Goal: Task Accomplishment & Management: Complete application form

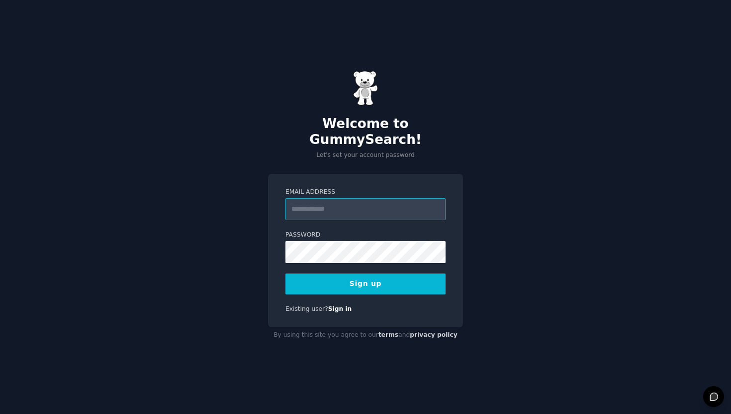
click at [299, 200] on input "Email Address" at bounding box center [366, 209] width 160 height 22
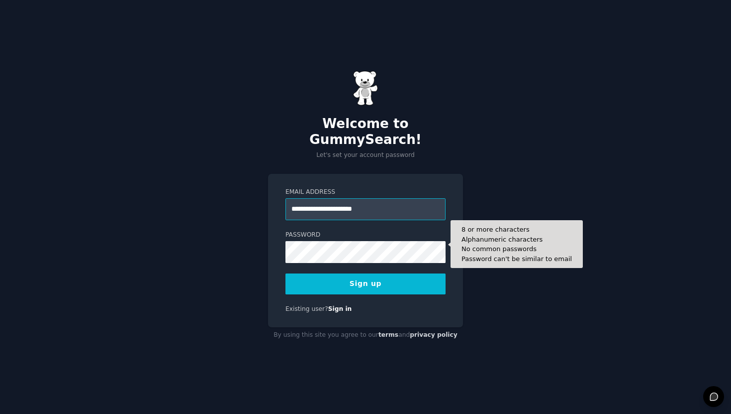
type input "**********"
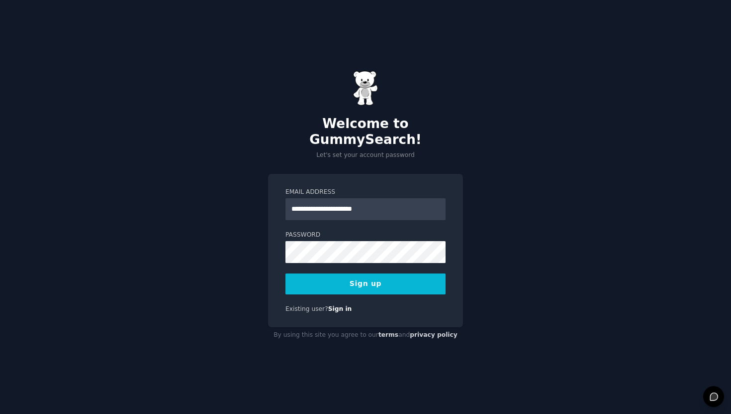
click at [361, 281] on button "Sign up" at bounding box center [366, 283] width 160 height 21
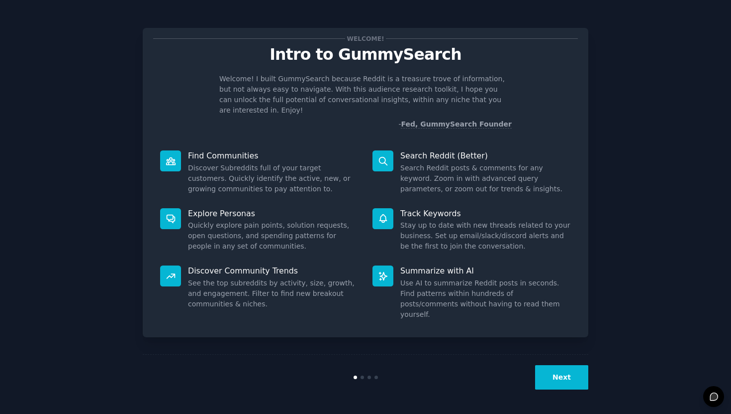
click at [559, 375] on button "Next" at bounding box center [561, 377] width 53 height 24
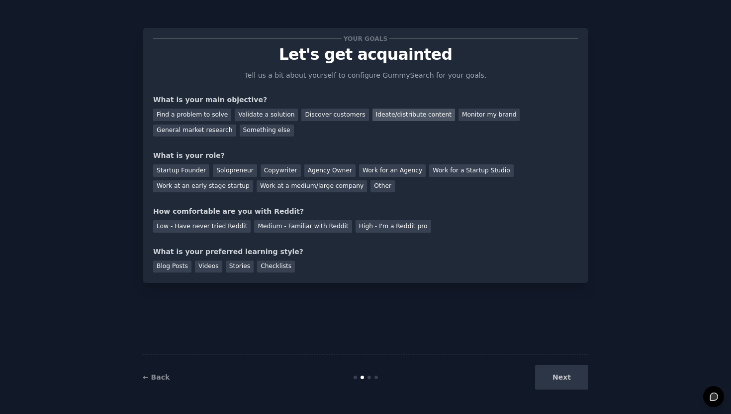
click at [397, 116] on div "Ideate/distribute content" at bounding box center [414, 114] width 83 height 12
click at [221, 167] on div "Solopreneur" at bounding box center [235, 170] width 44 height 12
click at [278, 229] on div "Medium - Familiar with Reddit" at bounding box center [303, 226] width 98 height 12
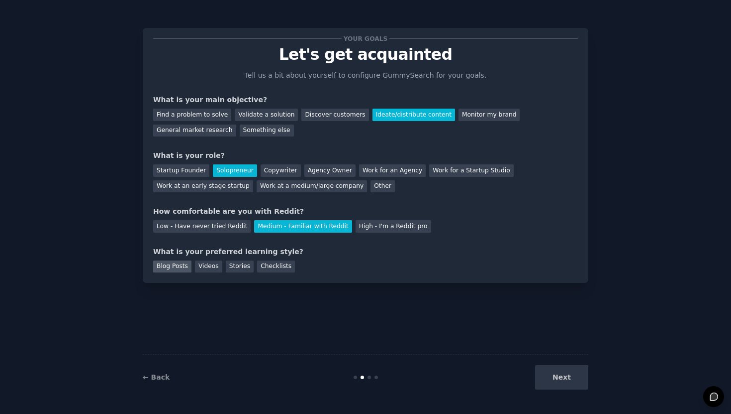
click at [180, 266] on div "Blog Posts" at bounding box center [172, 266] width 38 height 12
click at [561, 375] on button "Next" at bounding box center [561, 377] width 53 height 24
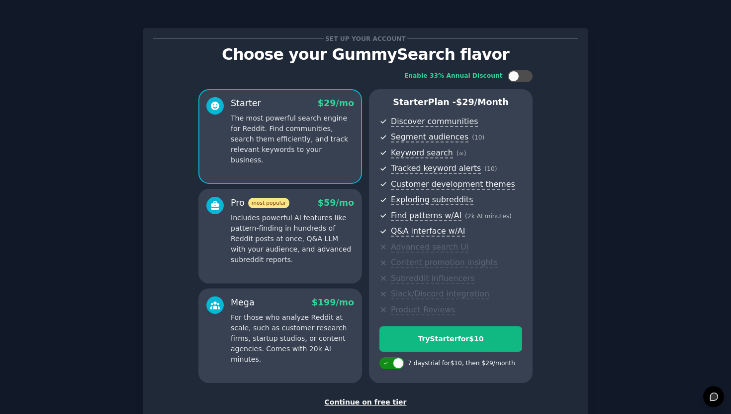
click at [393, 361] on div at bounding box center [398, 362] width 11 height 11
click at [392, 361] on div at bounding box center [392, 363] width 25 height 12
checkbox input "true"
